Goal: Check status: Check status

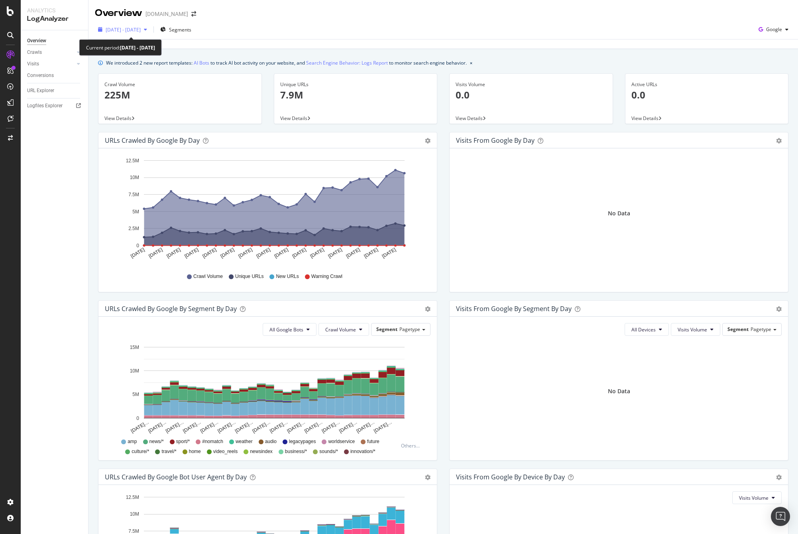
click at [137, 30] on span "[DATE] - [DATE]" at bounding box center [123, 29] width 35 height 7
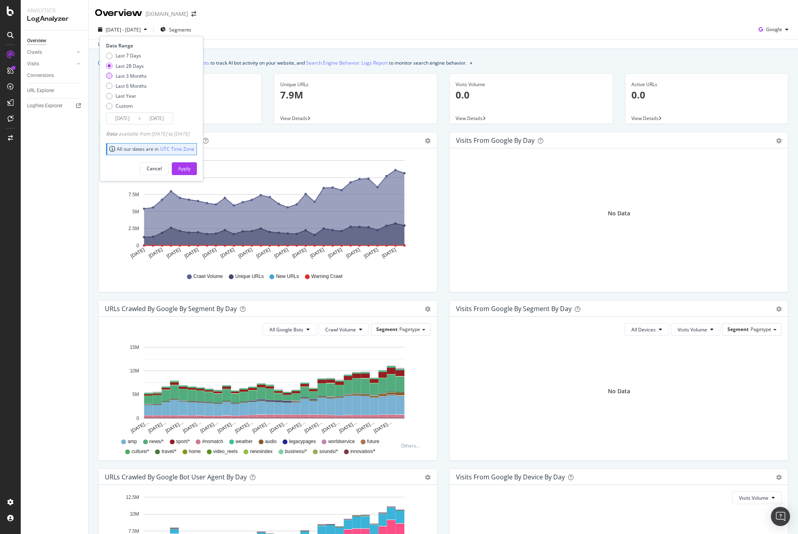
click at [139, 74] on div "Last 3 Months" at bounding box center [131, 76] width 31 height 7
type input "[DATE]"
click at [191, 167] on div "Apply" at bounding box center [184, 168] width 12 height 7
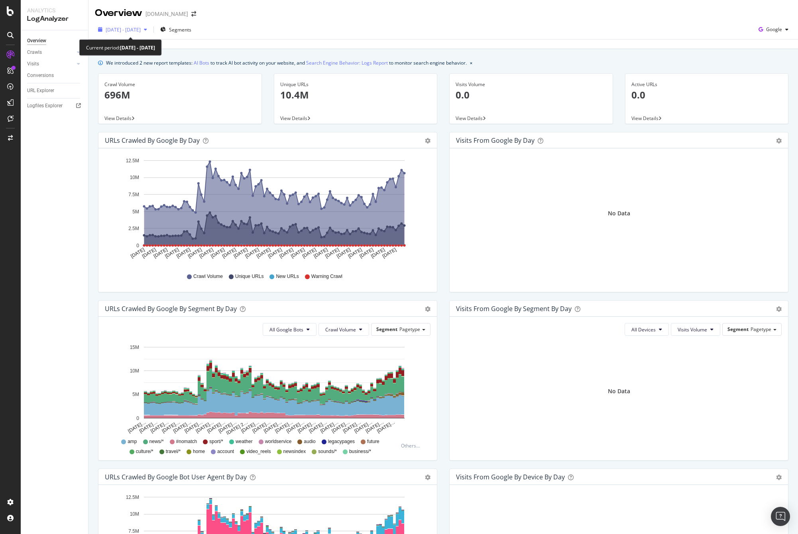
click at [141, 28] on span "[DATE] - [DATE]" at bounding box center [123, 29] width 35 height 7
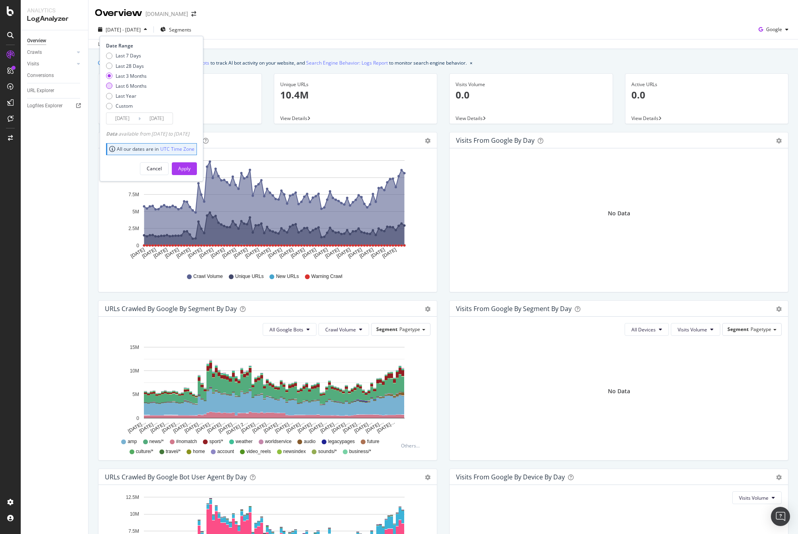
click at [143, 85] on div "Last 6 Months" at bounding box center [131, 86] width 31 height 7
type input "[DATE]"
click at [191, 165] on div "Apply" at bounding box center [184, 168] width 12 height 7
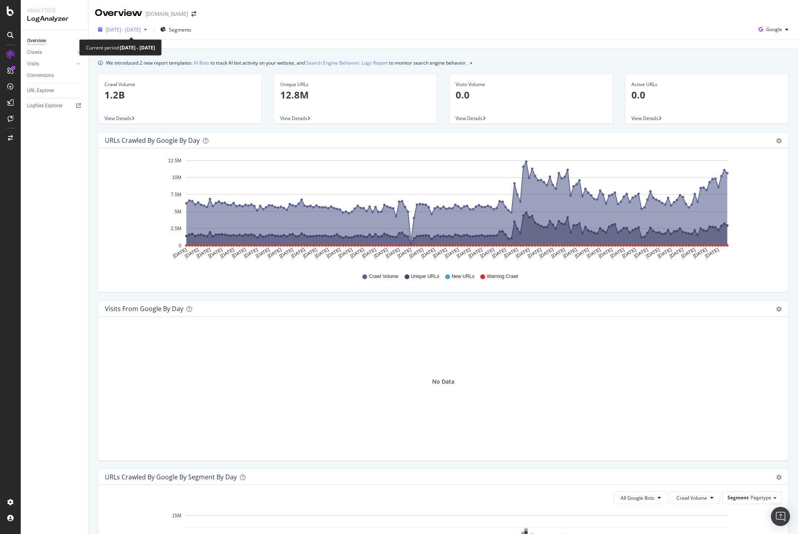
click at [120, 27] on span "[DATE] - [DATE]" at bounding box center [123, 29] width 35 height 7
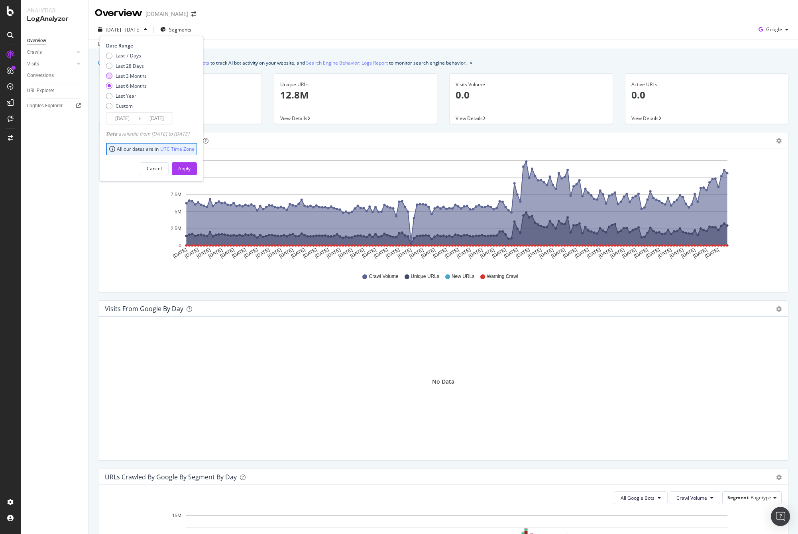
click at [140, 75] on div "Last 3 Months" at bounding box center [131, 76] width 31 height 7
type input "[DATE]"
click at [191, 165] on div "Apply" at bounding box center [184, 168] width 12 height 7
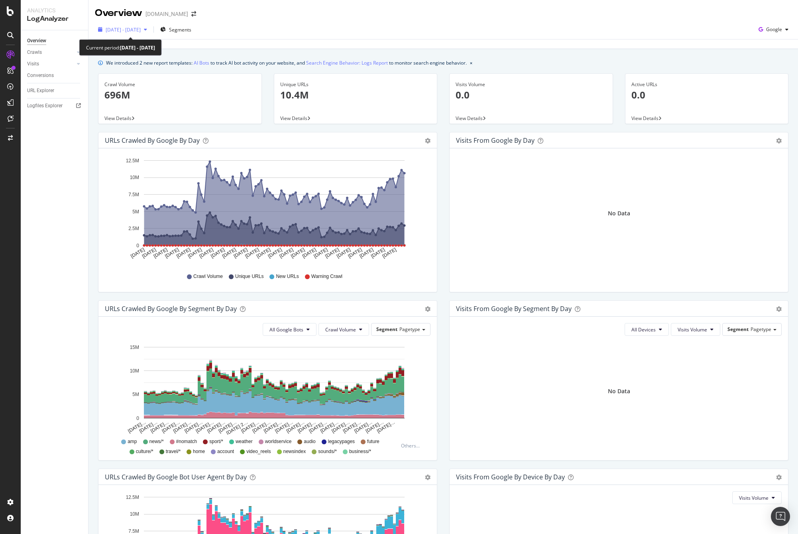
click at [138, 25] on div "[DATE] - [DATE]" at bounding box center [122, 30] width 55 height 12
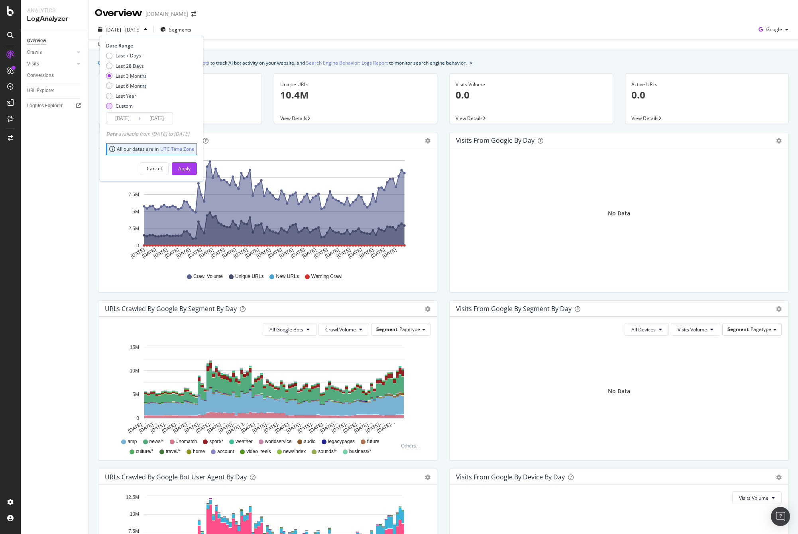
click at [120, 106] on div "Custom" at bounding box center [124, 105] width 17 height 7
click at [122, 120] on input "[DATE]" at bounding box center [122, 118] width 32 height 11
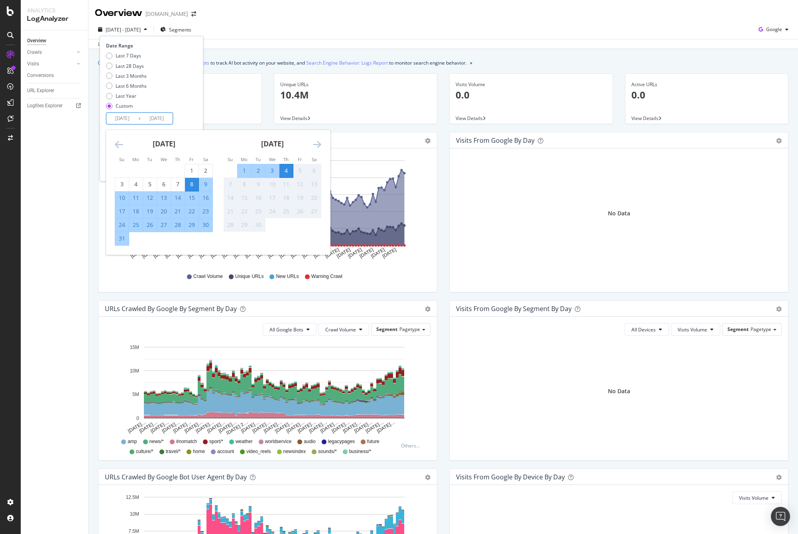
click at [115, 143] on icon "Move backward to switch to the previous month." at bounding box center [119, 145] width 8 height 10
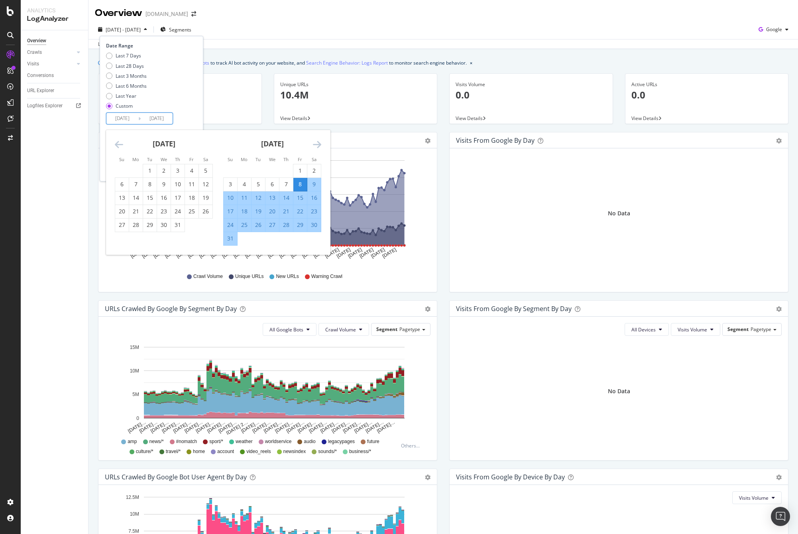
click at [115, 143] on icon "Move backward to switch to the previous month." at bounding box center [119, 145] width 8 height 10
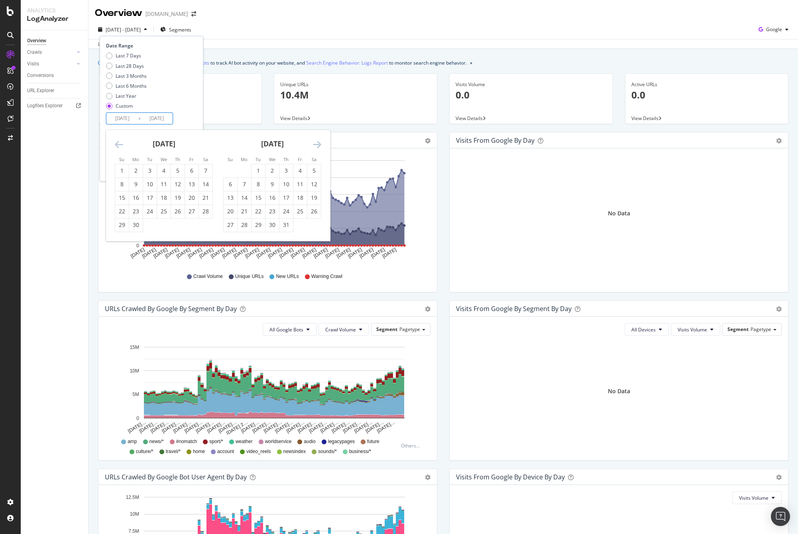
click at [115, 143] on icon "Move backward to switch to the previous month." at bounding box center [119, 145] width 8 height 10
click at [179, 168] on div "1" at bounding box center [178, 171] width 14 height 8
type input "[DATE]"
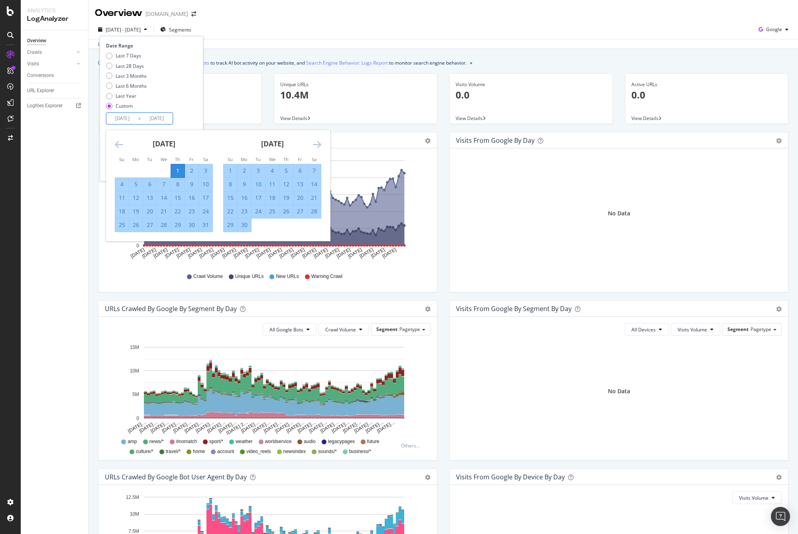
click at [195, 107] on div "Last 7 Days Last 28 Days Last 3 Months Last 6 Months Last Year Custom" at bounding box center [150, 82] width 89 height 60
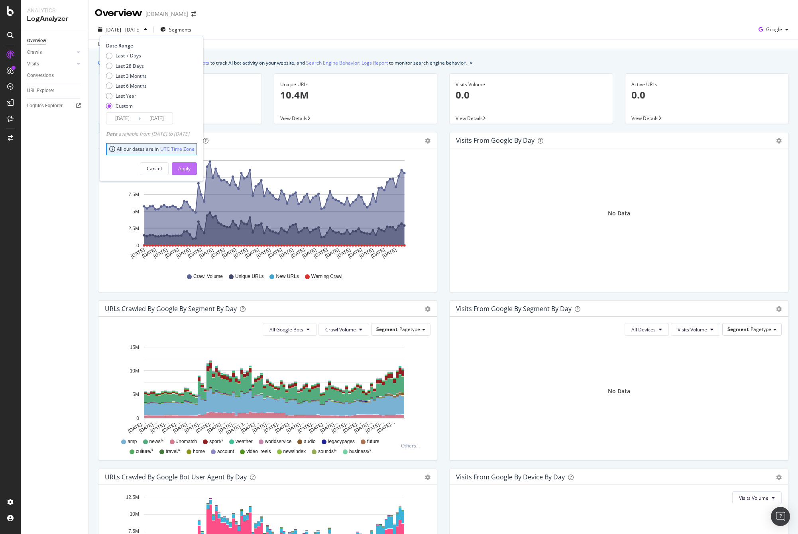
click at [197, 170] on button "Apply" at bounding box center [184, 168] width 25 height 13
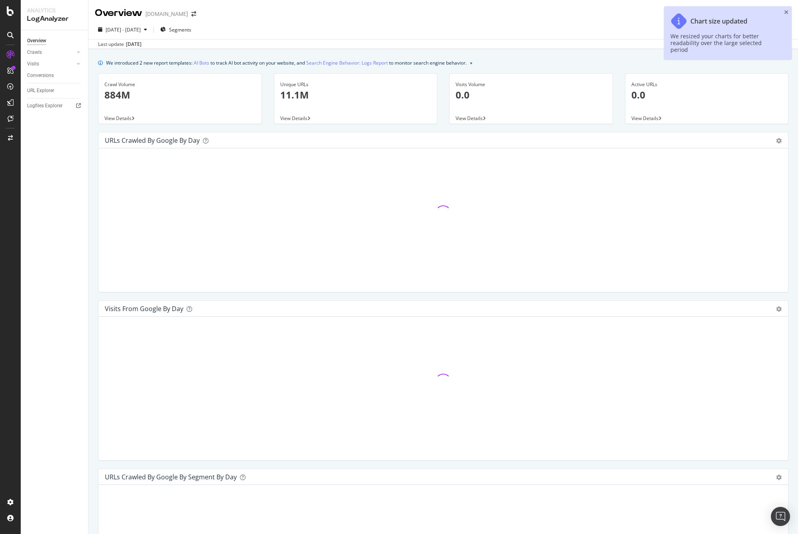
click at [792, 12] on div "Overview [DOMAIN_NAME]" at bounding box center [444, 10] width 710 height 20
click at [785, 12] on icon "close toast" at bounding box center [786, 13] width 4 height 6
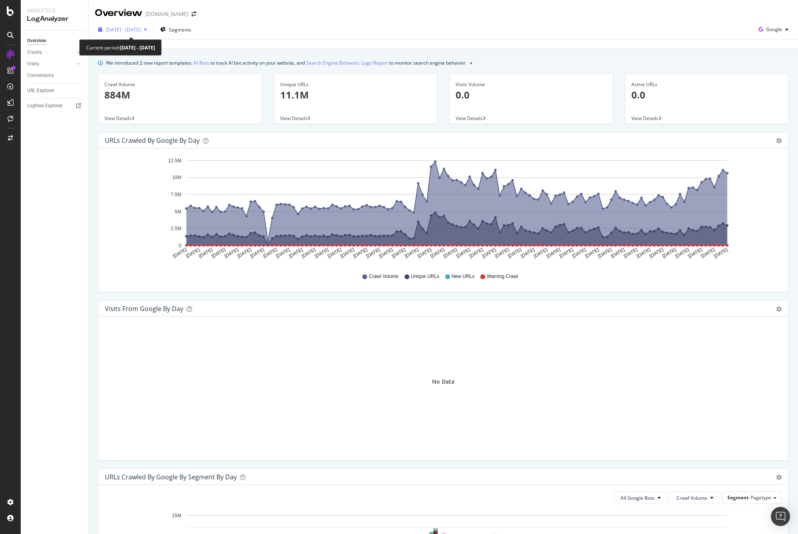
click at [141, 30] on span "[DATE] - [DATE]" at bounding box center [123, 29] width 35 height 7
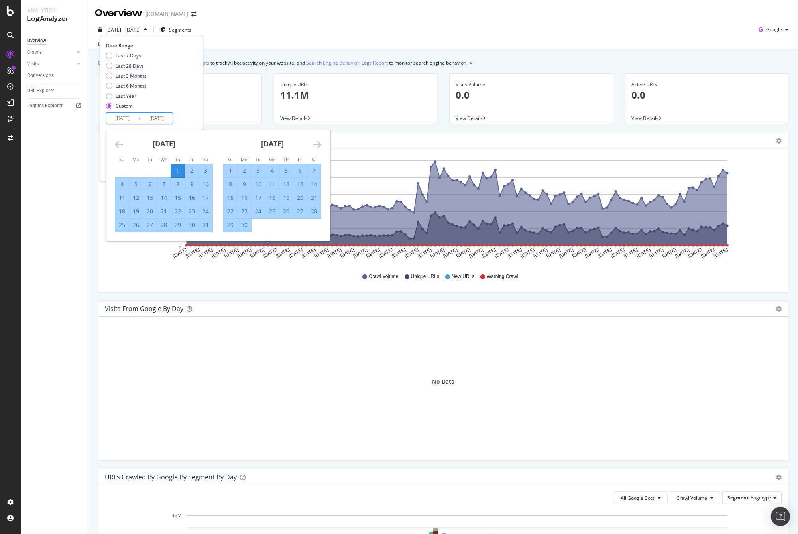
click at [116, 114] on input "[DATE]" at bounding box center [122, 118] width 32 height 11
click at [230, 173] on div "1" at bounding box center [231, 171] width 14 height 8
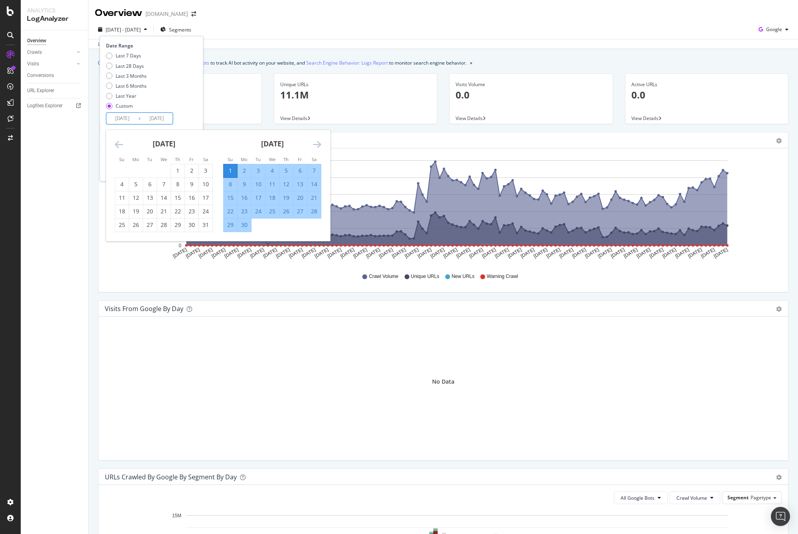
type input "[DATE]"
click at [195, 111] on div "Last 7 Days Last 28 Days Last 3 Months Last 6 Months Last Year Custom" at bounding box center [150, 82] width 89 height 60
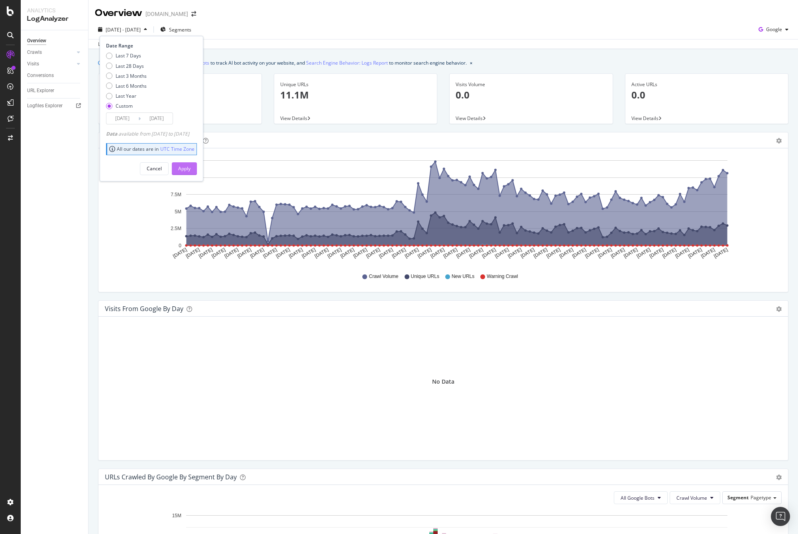
click at [191, 167] on div "Apply" at bounding box center [184, 168] width 12 height 7
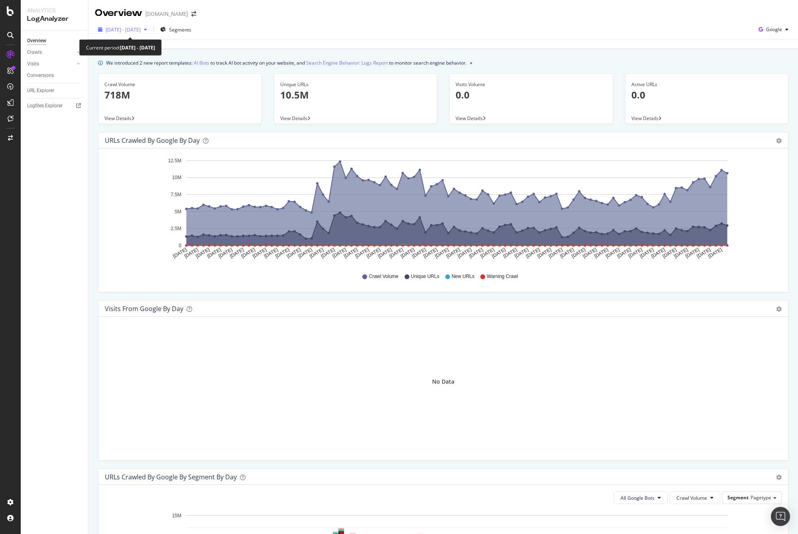
click at [128, 33] on div "[DATE] - [DATE]" at bounding box center [122, 30] width 55 height 12
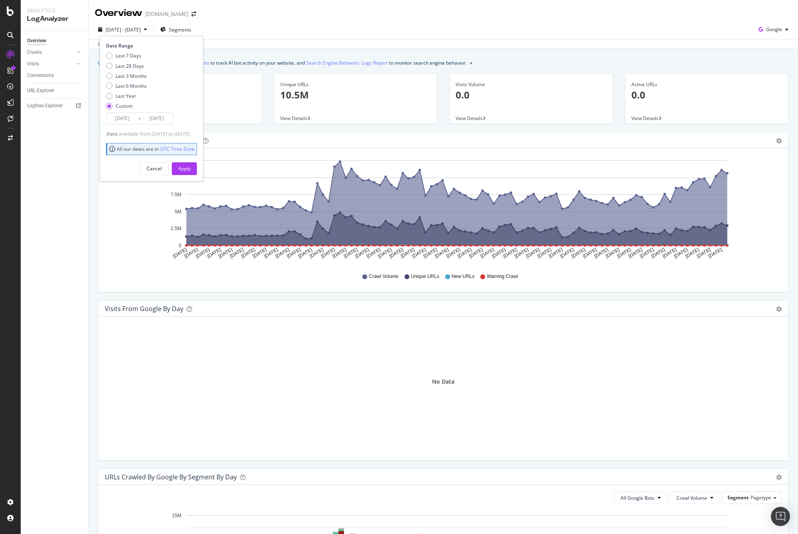
click at [128, 118] on input "[DATE]" at bounding box center [122, 118] width 32 height 11
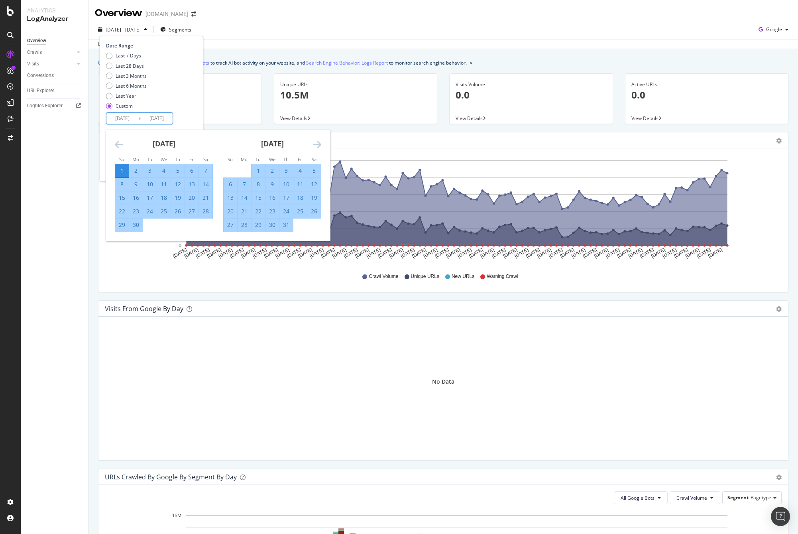
click at [116, 140] on icon "Move backward to switch to the previous month." at bounding box center [119, 145] width 8 height 10
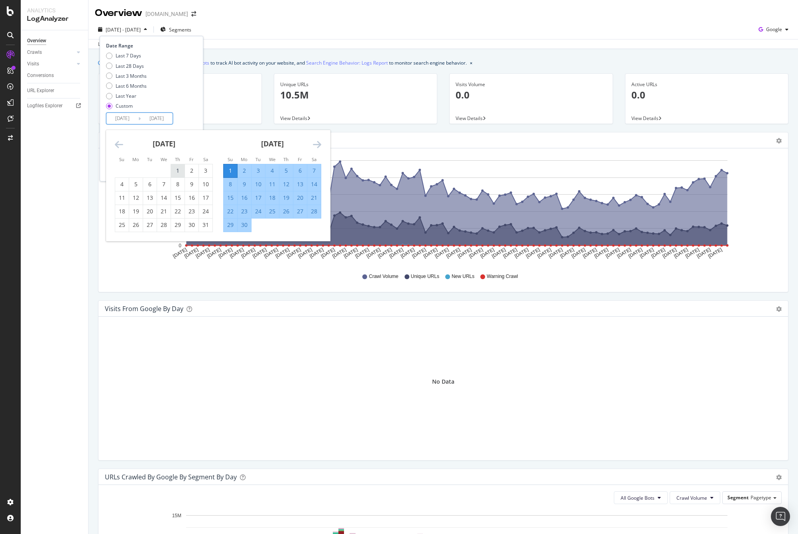
click at [181, 170] on div "1" at bounding box center [178, 171] width 14 height 8
type input "[DATE]"
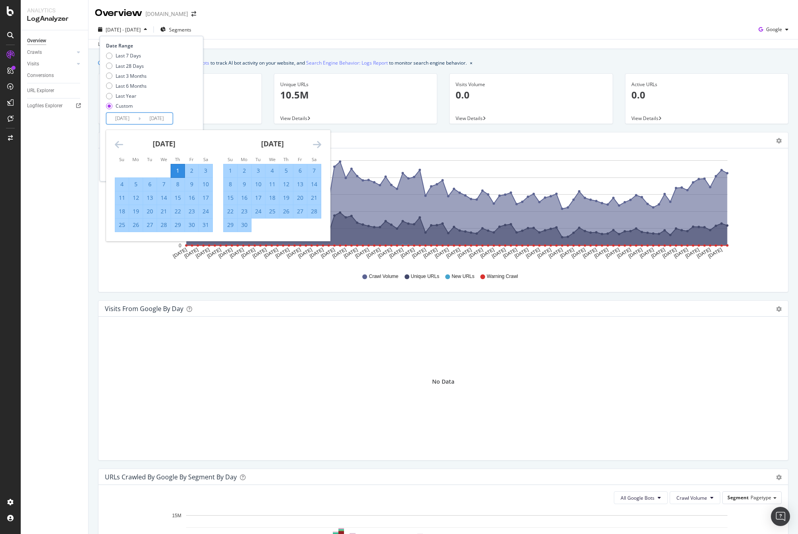
click at [193, 101] on div "Last 7 Days Last 28 Days Last 3 Months Last 6 Months Last Year Custom" at bounding box center [150, 82] width 89 height 60
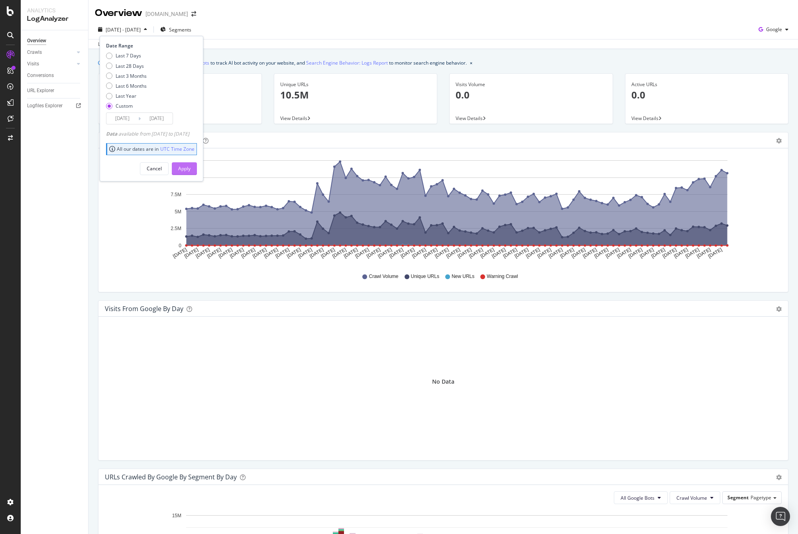
click at [191, 169] on div "Apply" at bounding box center [184, 168] width 12 height 7
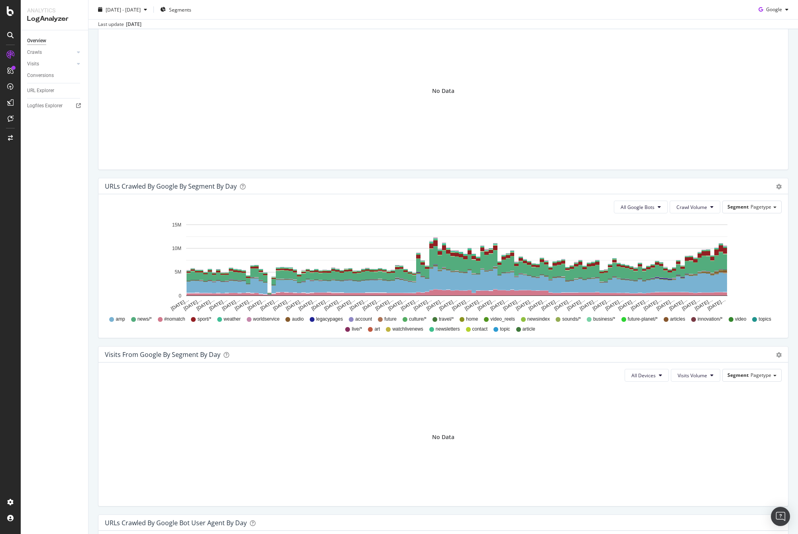
scroll to position [336, 0]
